Goal: Task Accomplishment & Management: Manage account settings

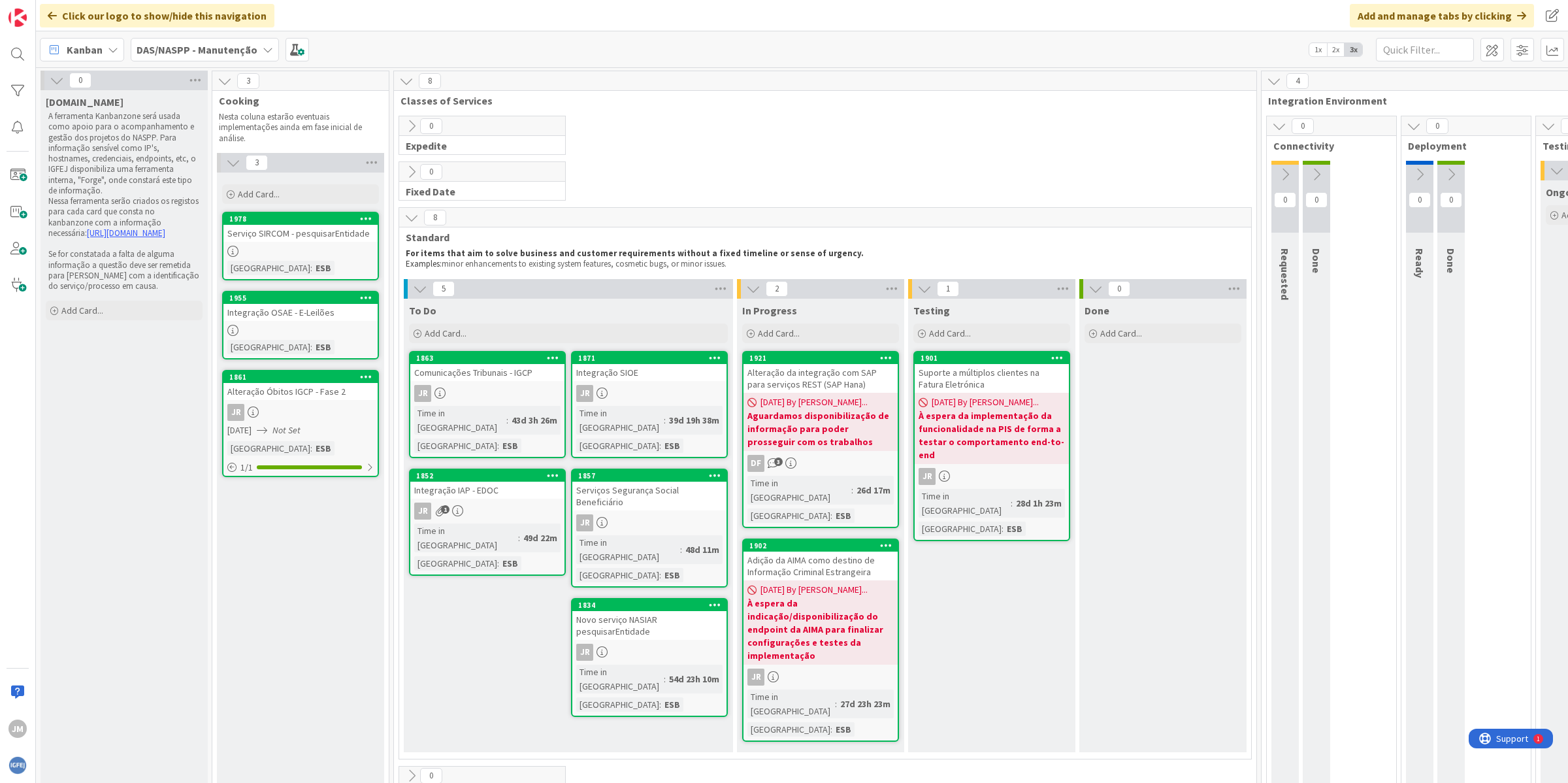
click at [642, 611] on div "Novo serviço NASIAR pesquisarEntidade" at bounding box center [649, 625] width 154 height 28
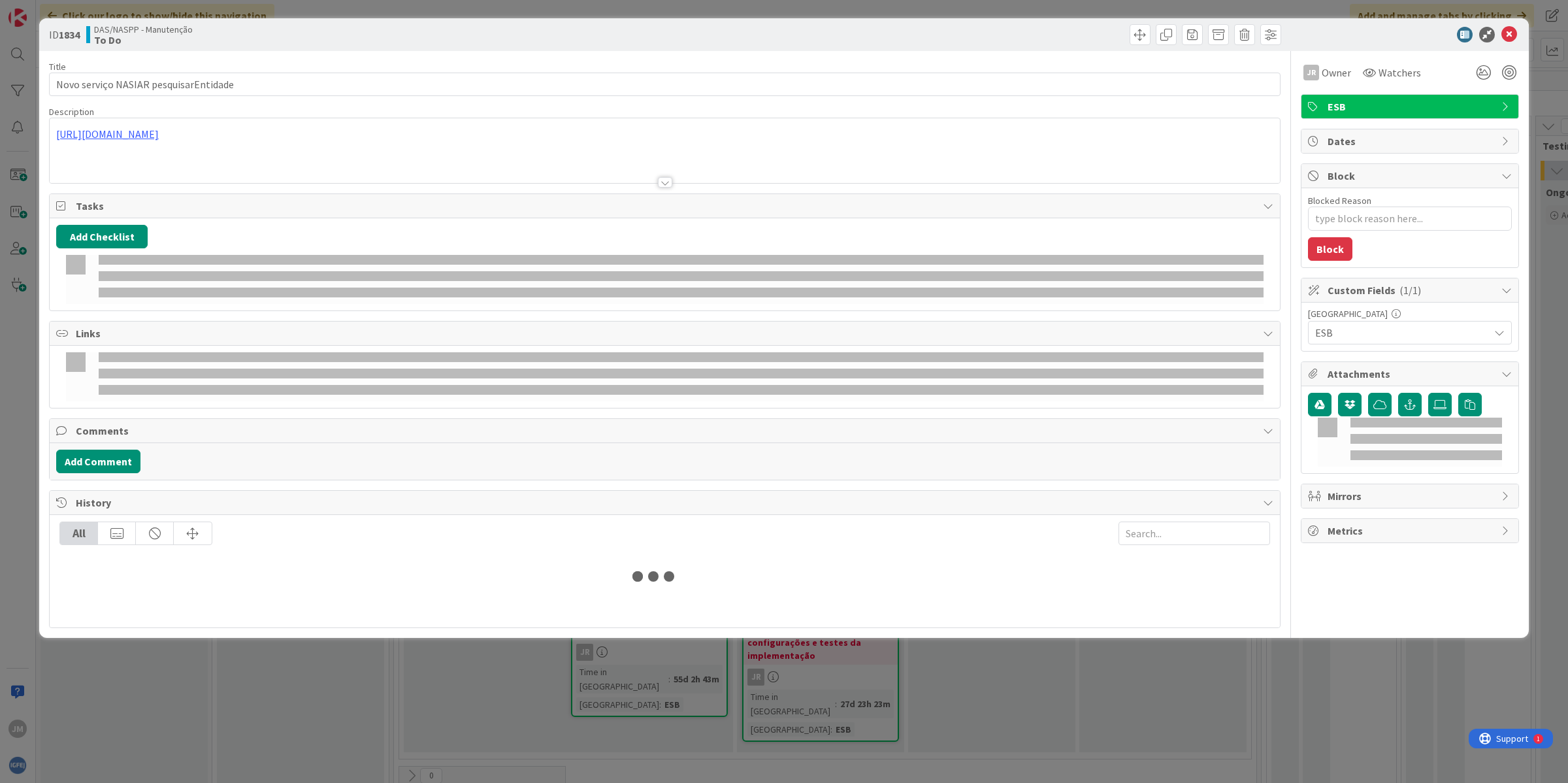
type textarea "x"
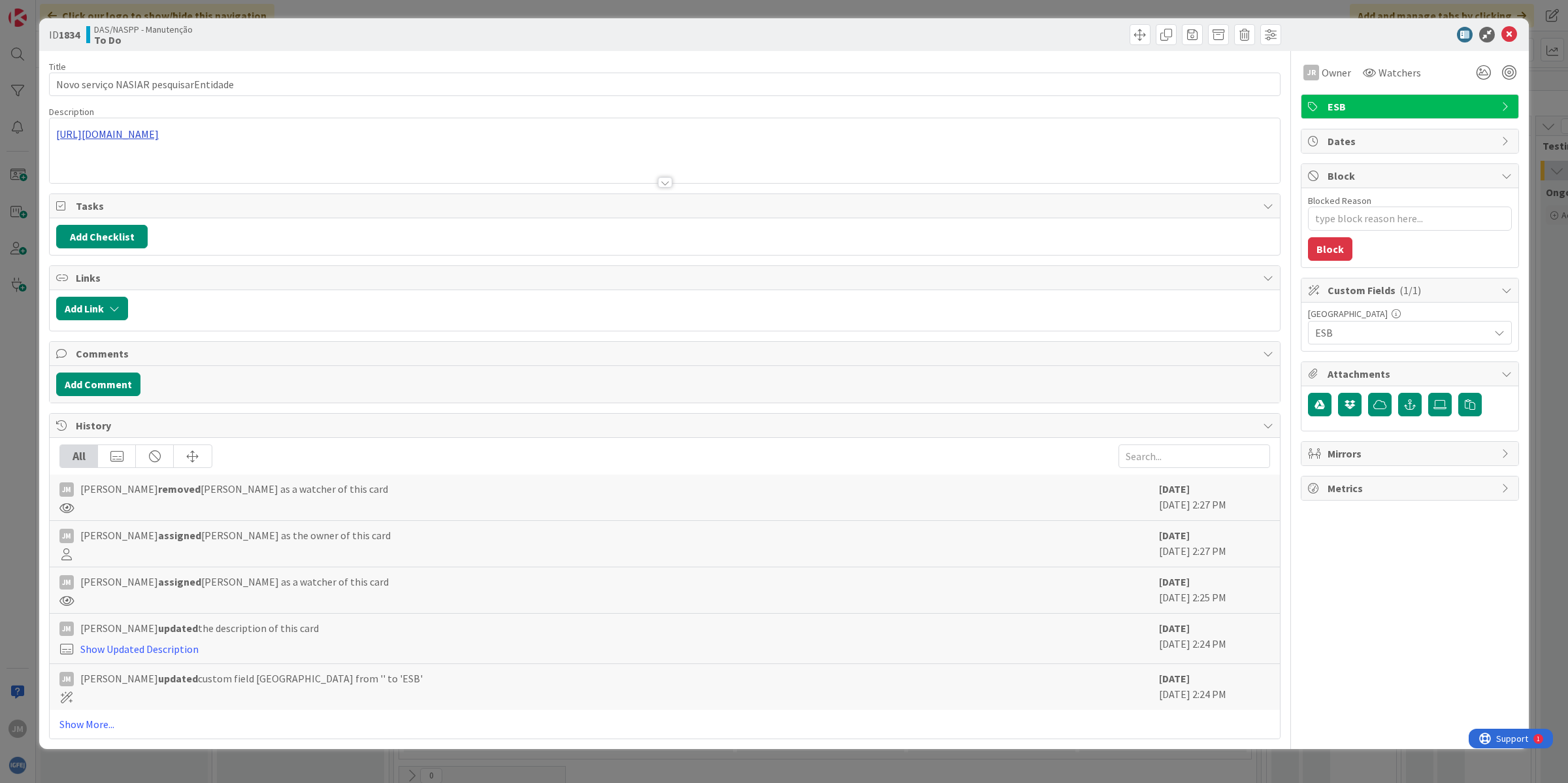
click at [181, 139] on div "[URL][DOMAIN_NAME]" at bounding box center [665, 150] width 1230 height 64
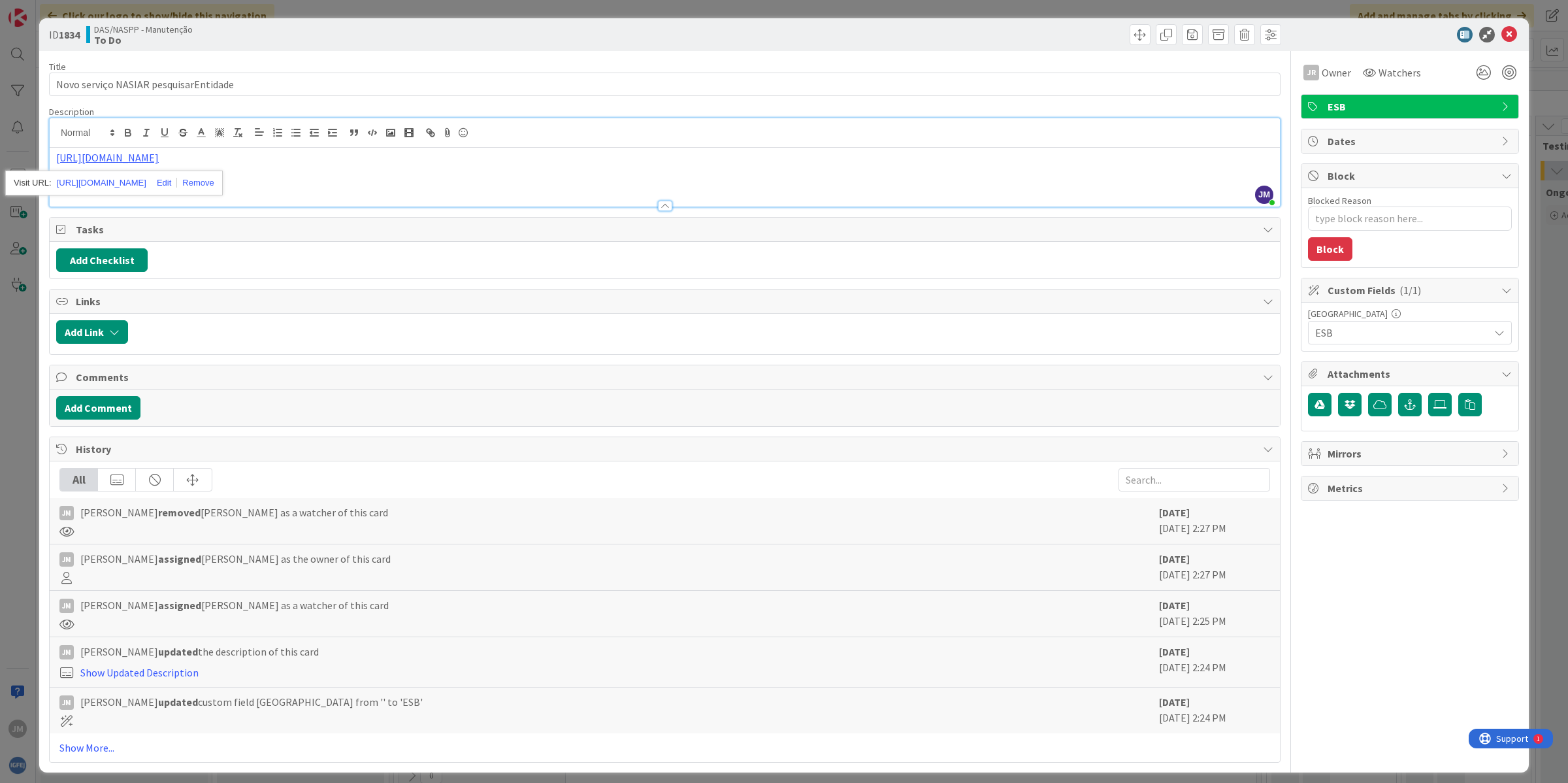
click at [160, 171] on div "[URL][DOMAIN_NAME]" at bounding box center [113, 183] width 217 height 25
click at [146, 178] on link "[URL][DOMAIN_NAME]" at bounding box center [102, 182] width 90 height 17
click at [1501, 33] on icon at bounding box center [1509, 34] width 15 height 15
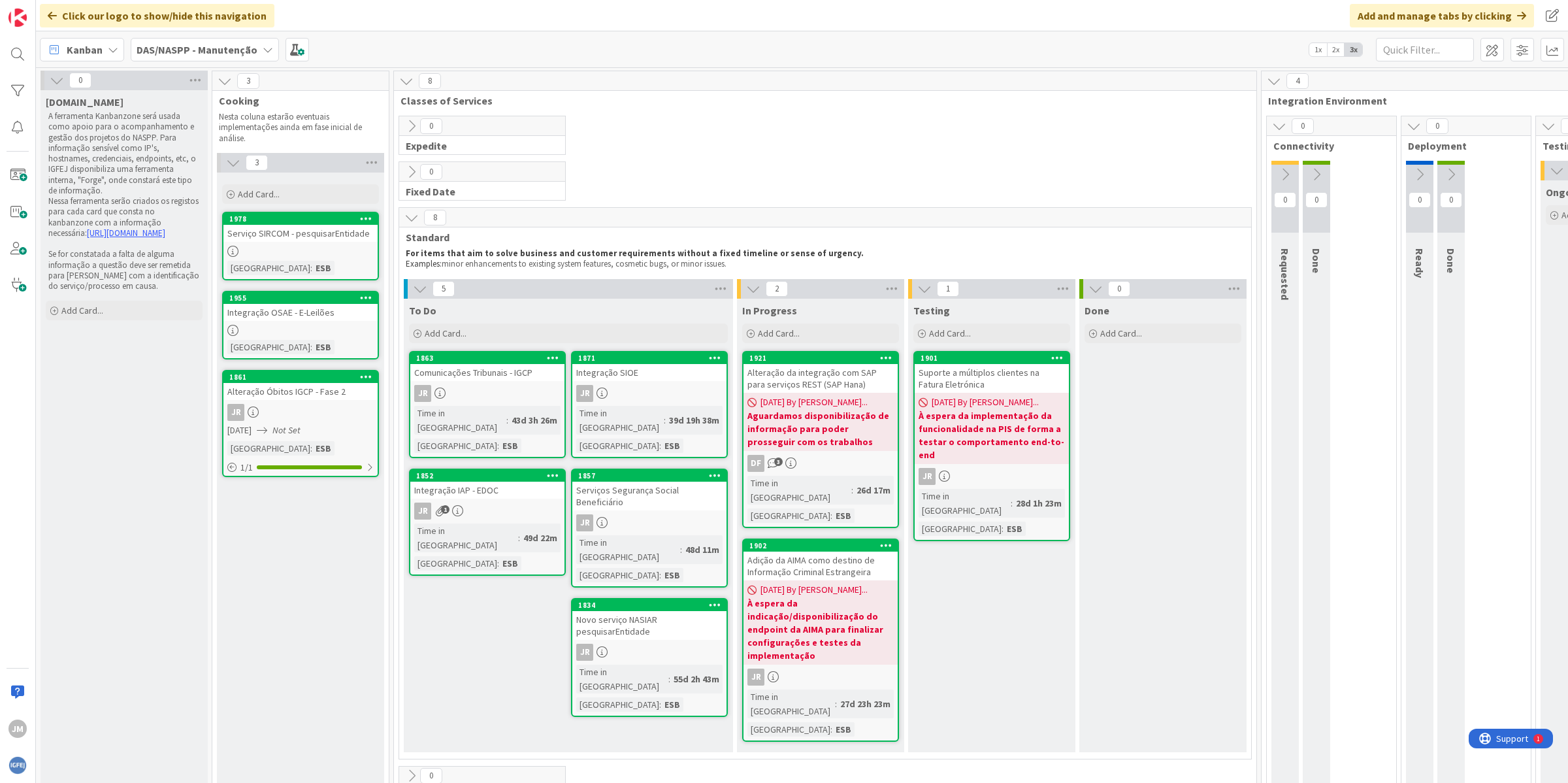
click at [364, 214] on icon at bounding box center [365, 218] width 12 height 9
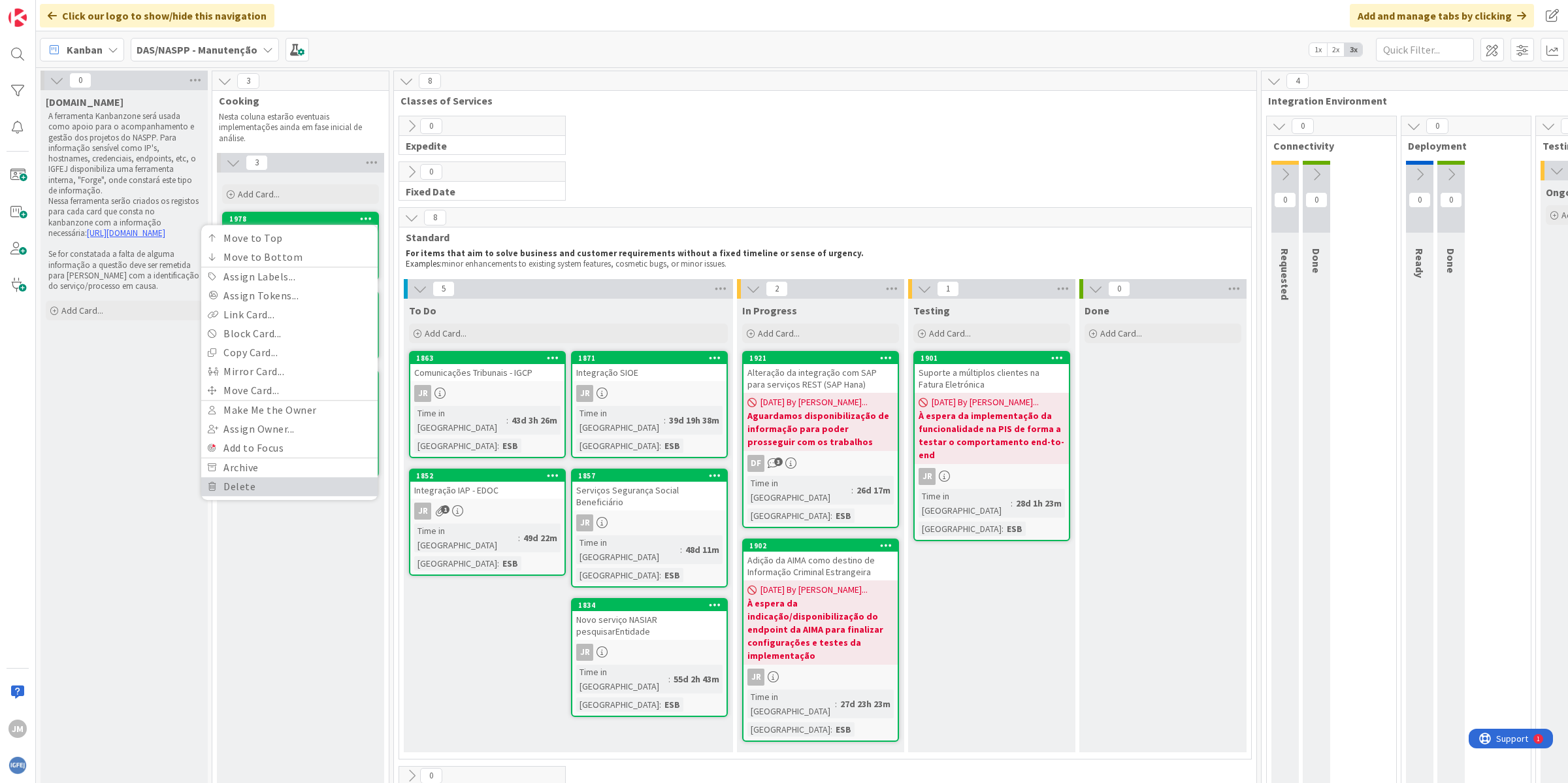
click at [326, 479] on link "Delete" at bounding box center [289, 486] width 177 height 19
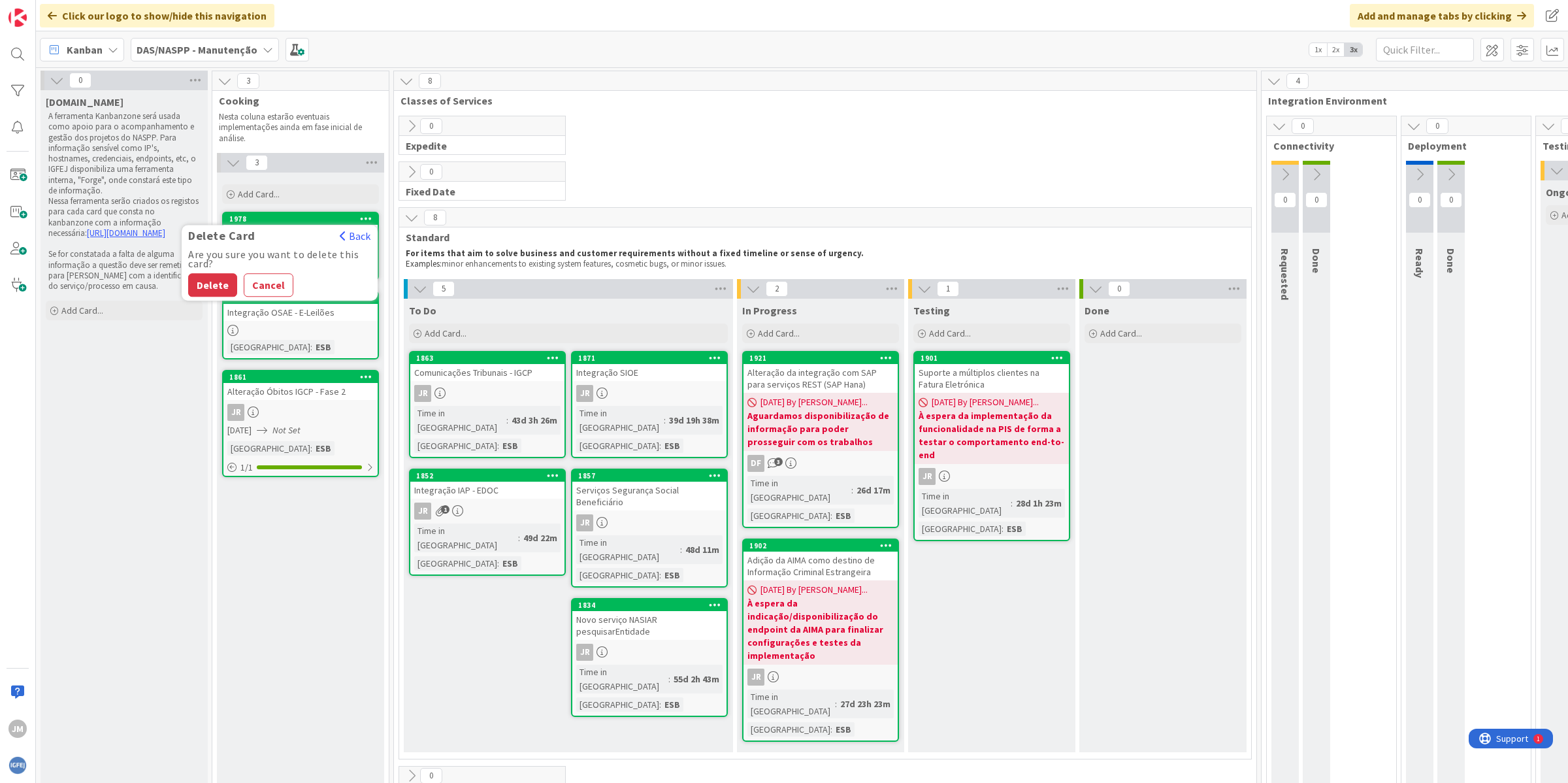
click at [207, 278] on button "Delete" at bounding box center [212, 285] width 49 height 24
